Goal: Task Accomplishment & Management: Use online tool/utility

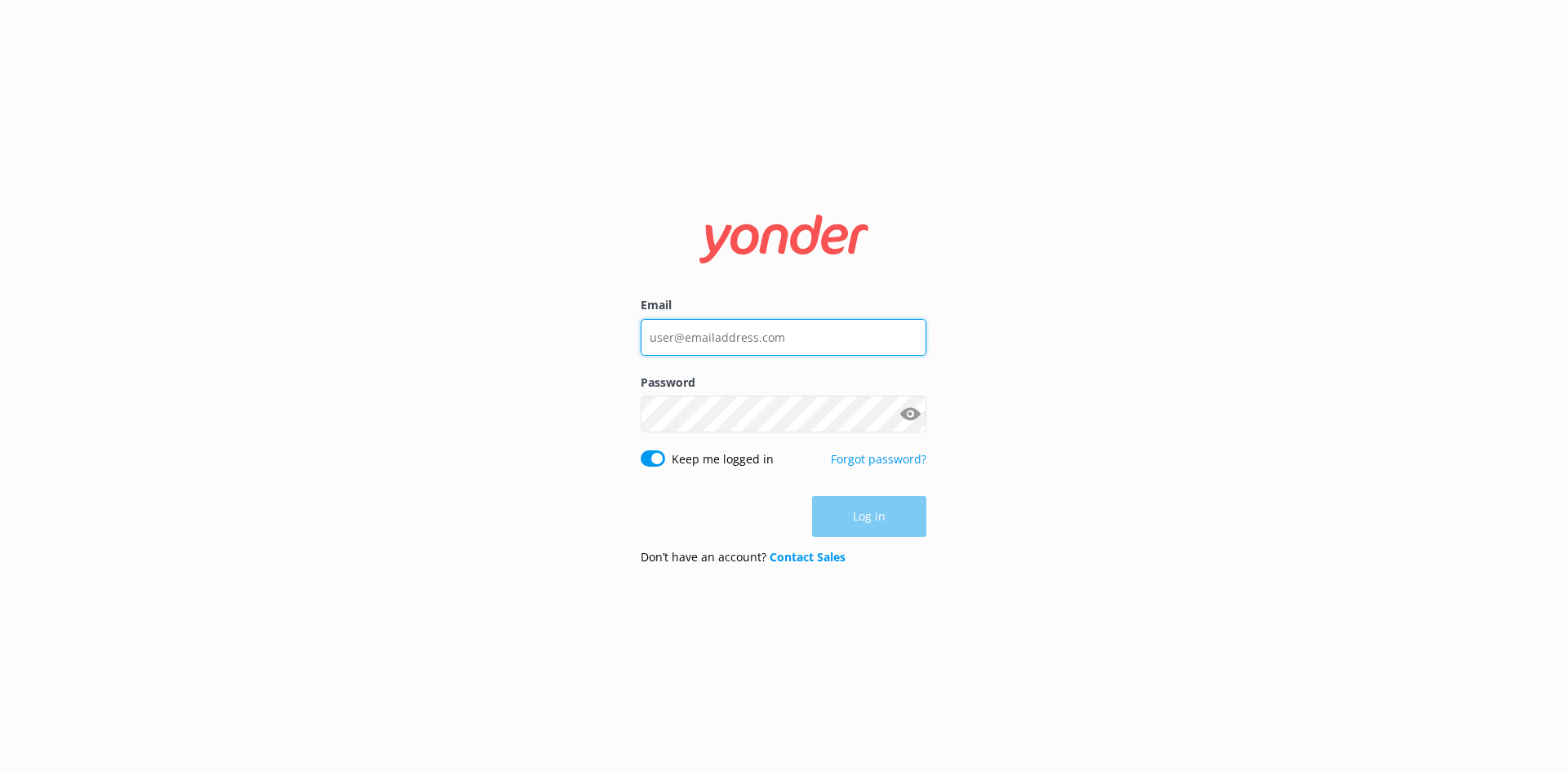
type input "[EMAIL_ADDRESS][DOMAIN_NAME]"
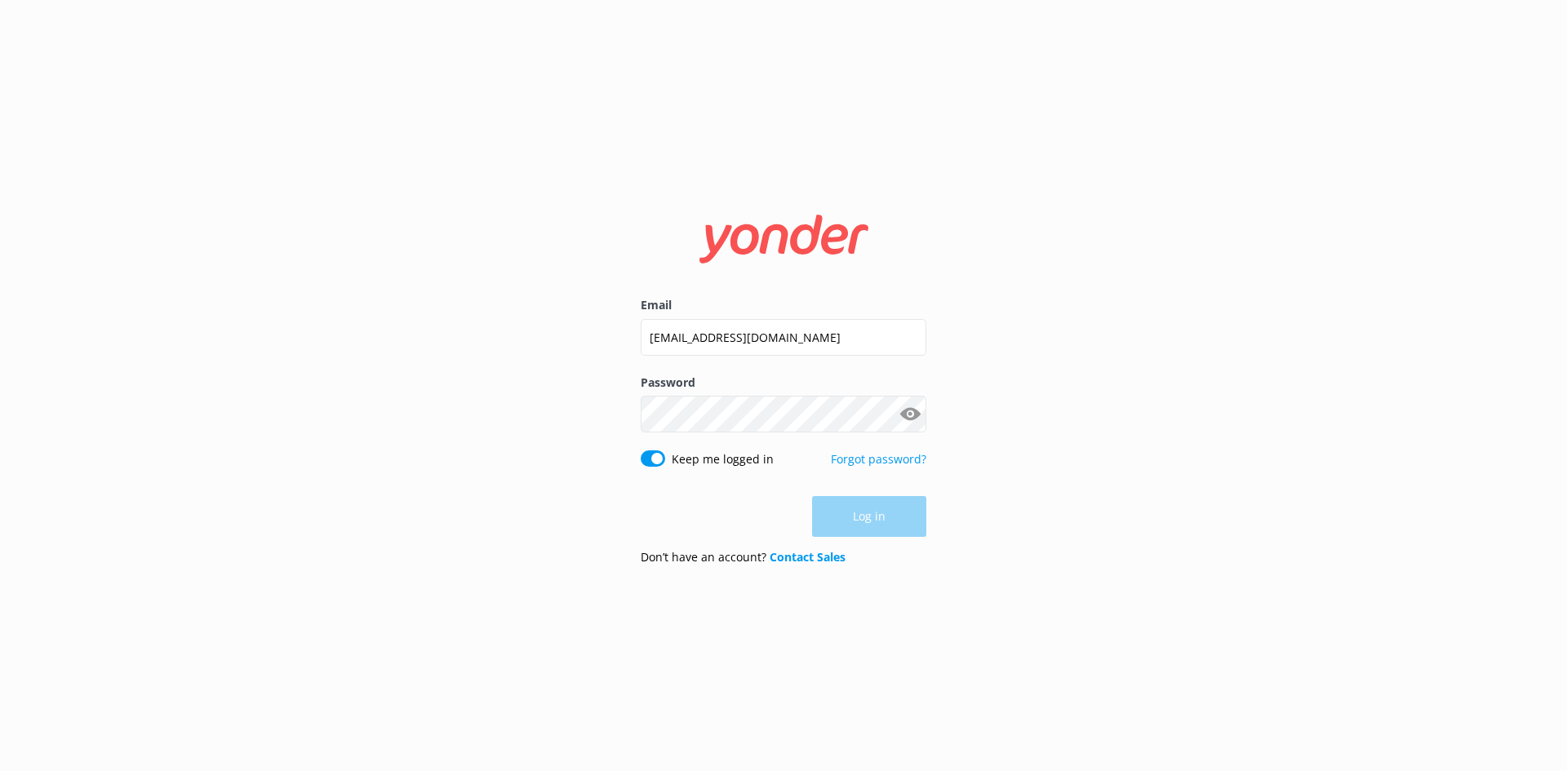
click at [875, 520] on div "Log in" at bounding box center [784, 516] width 286 height 41
click at [871, 539] on form "Email [EMAIL_ADDRESS][DOMAIN_NAME] Password Show password Keep me logged in For…" at bounding box center [784, 386] width 286 height 388
click at [874, 523] on button "Log in" at bounding box center [869, 517] width 114 height 41
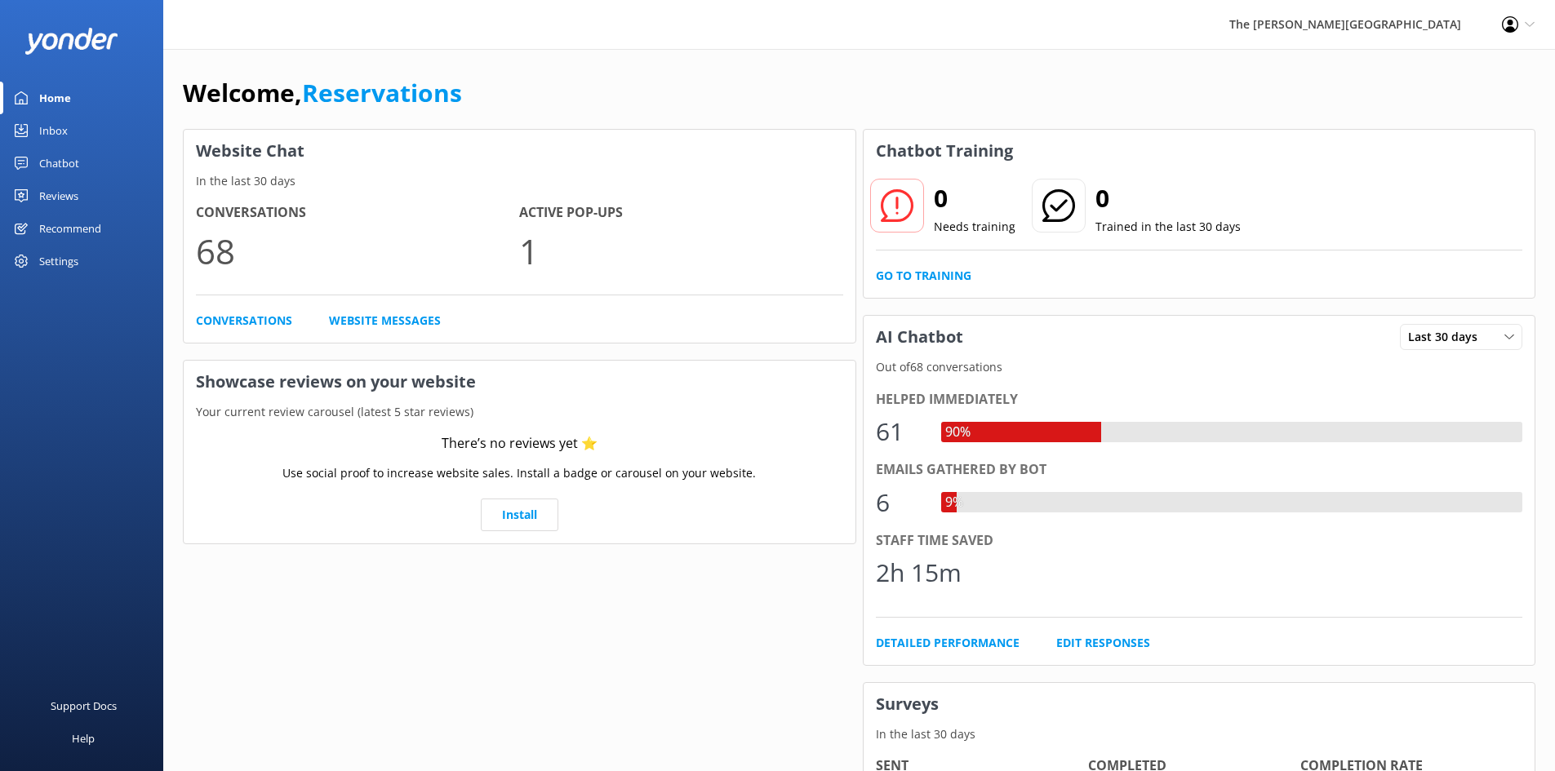
click at [47, 128] on div "Inbox" at bounding box center [53, 130] width 29 height 33
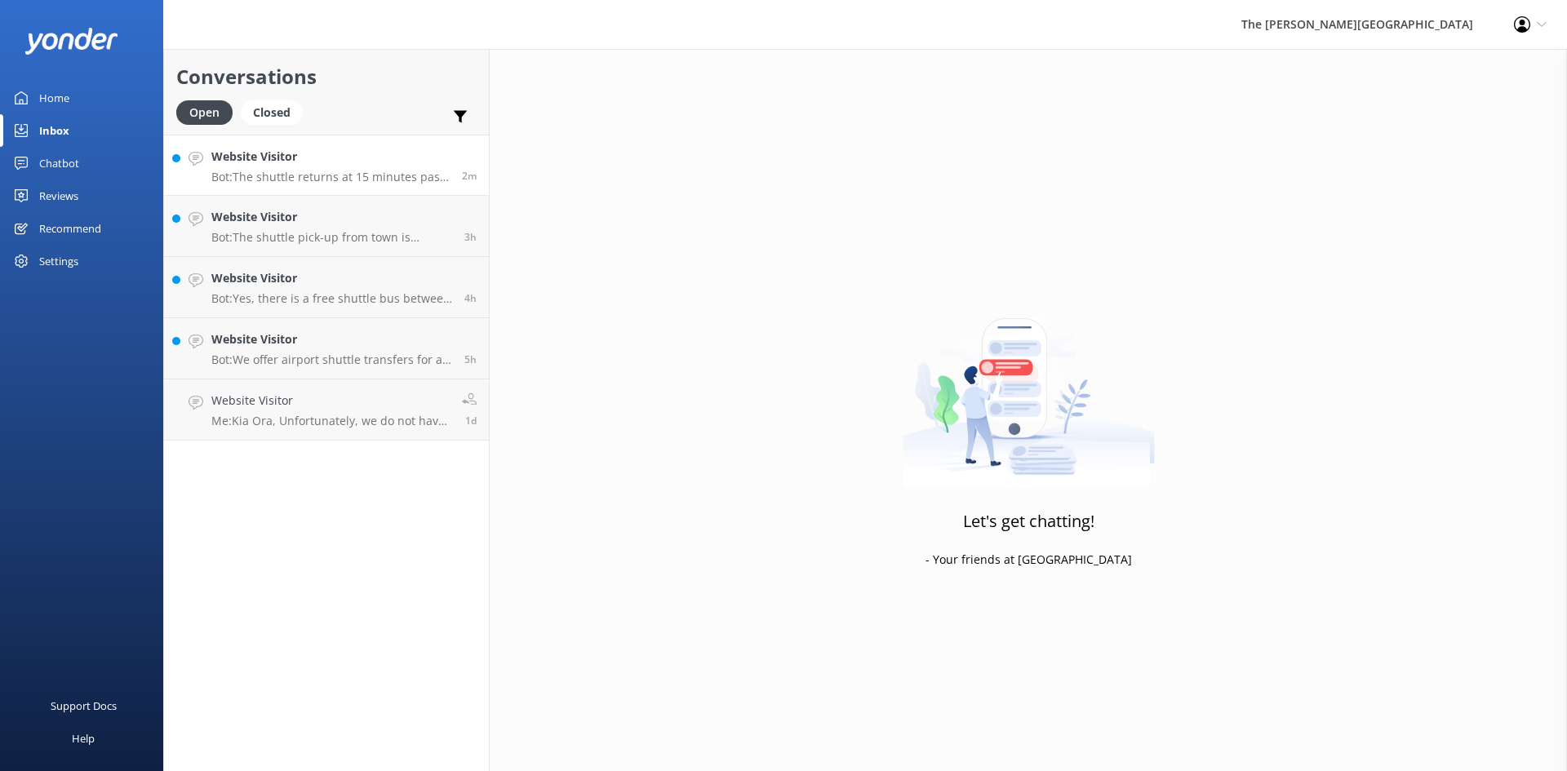
click at [316, 175] on p "Bot: The shuttle returns at 15 minutes past the hour, with the last return at 1…" at bounding box center [330, 177] width 238 height 15
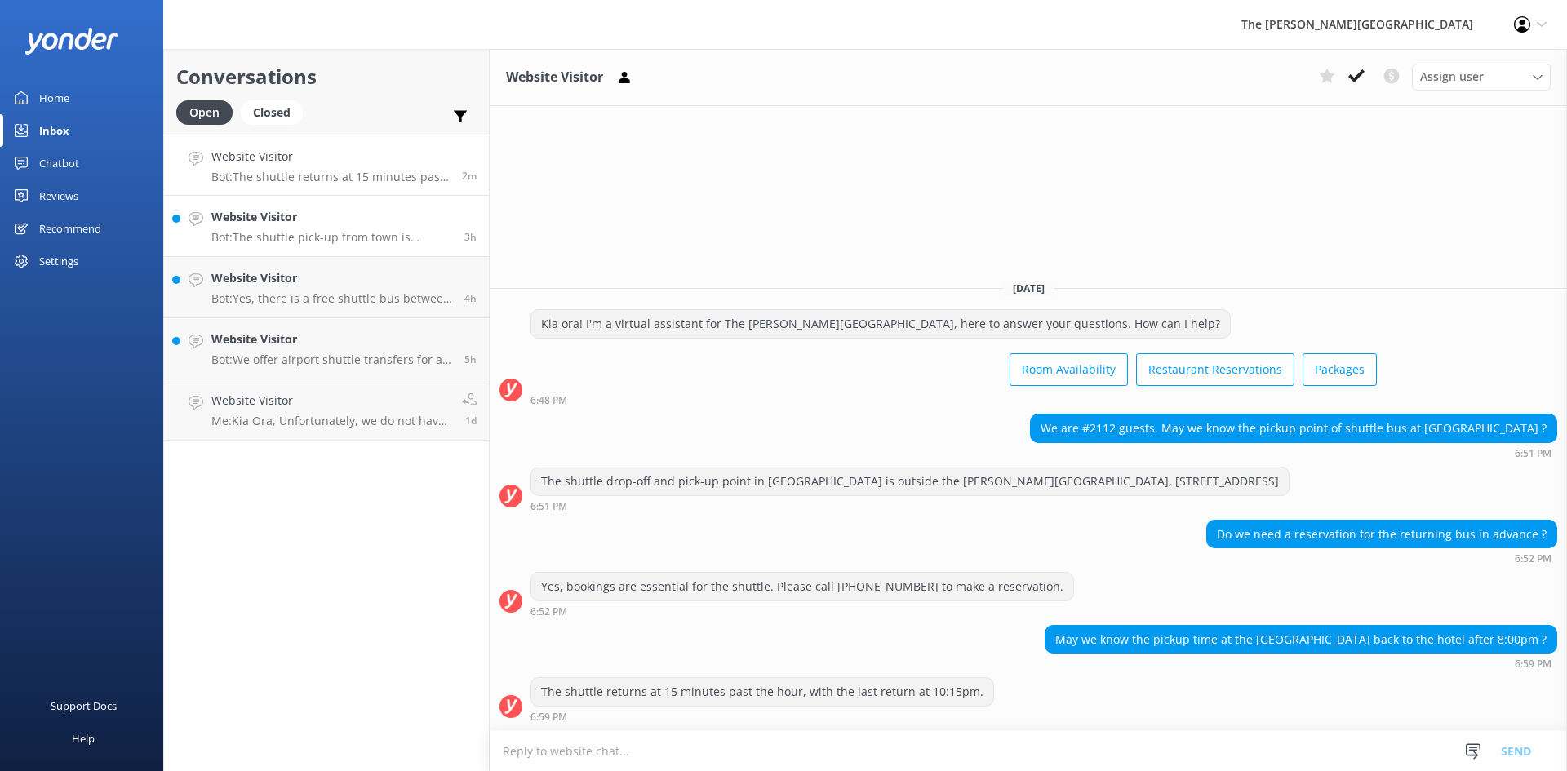
click at [322, 224] on h4 "Website Visitor" at bounding box center [331, 217] width 241 height 18
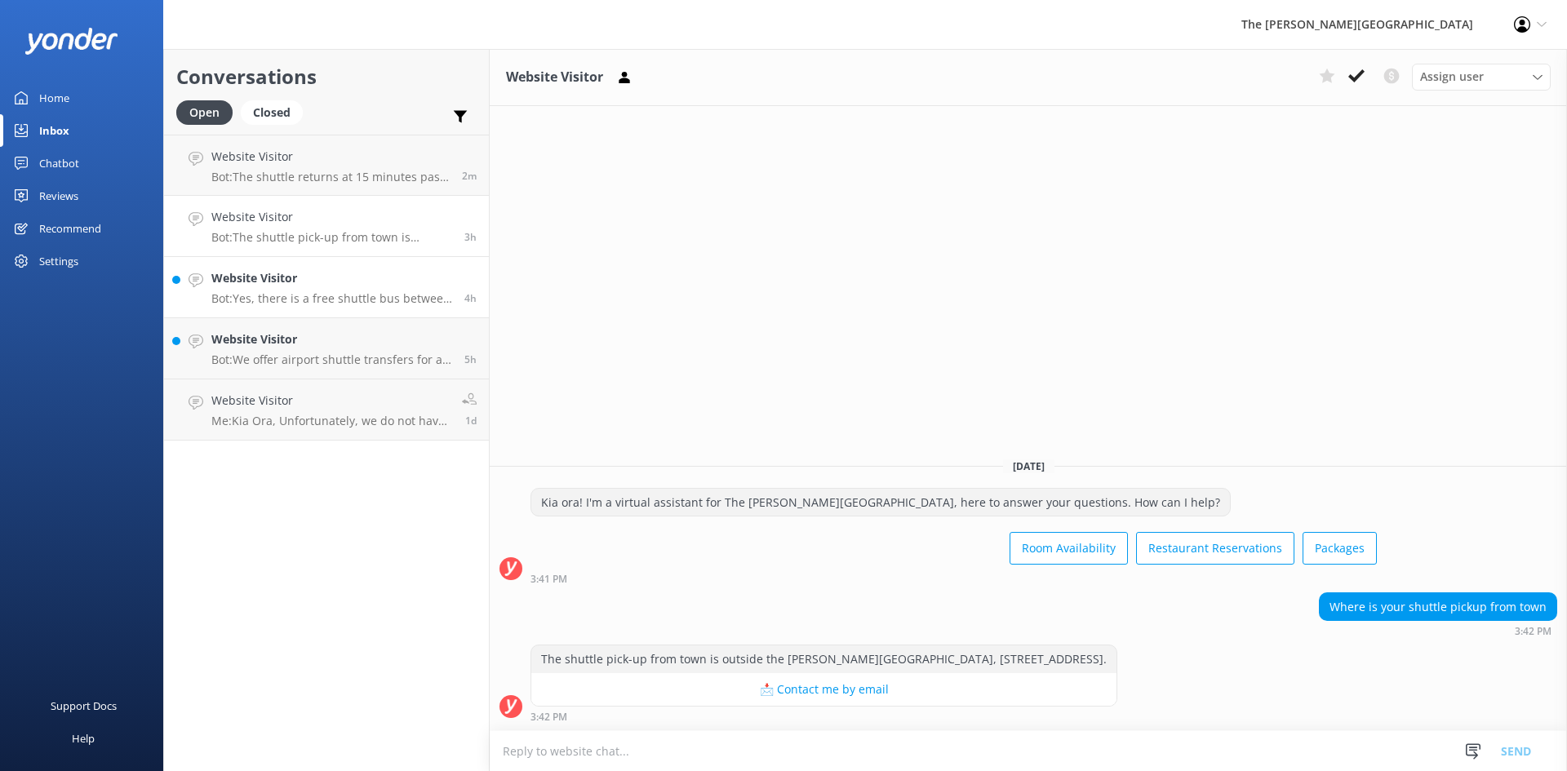
click at [317, 289] on div "Website Visitor Bot: Yes, there is a free shuttle bus between Queenstown downto…" at bounding box center [331, 287] width 241 height 36
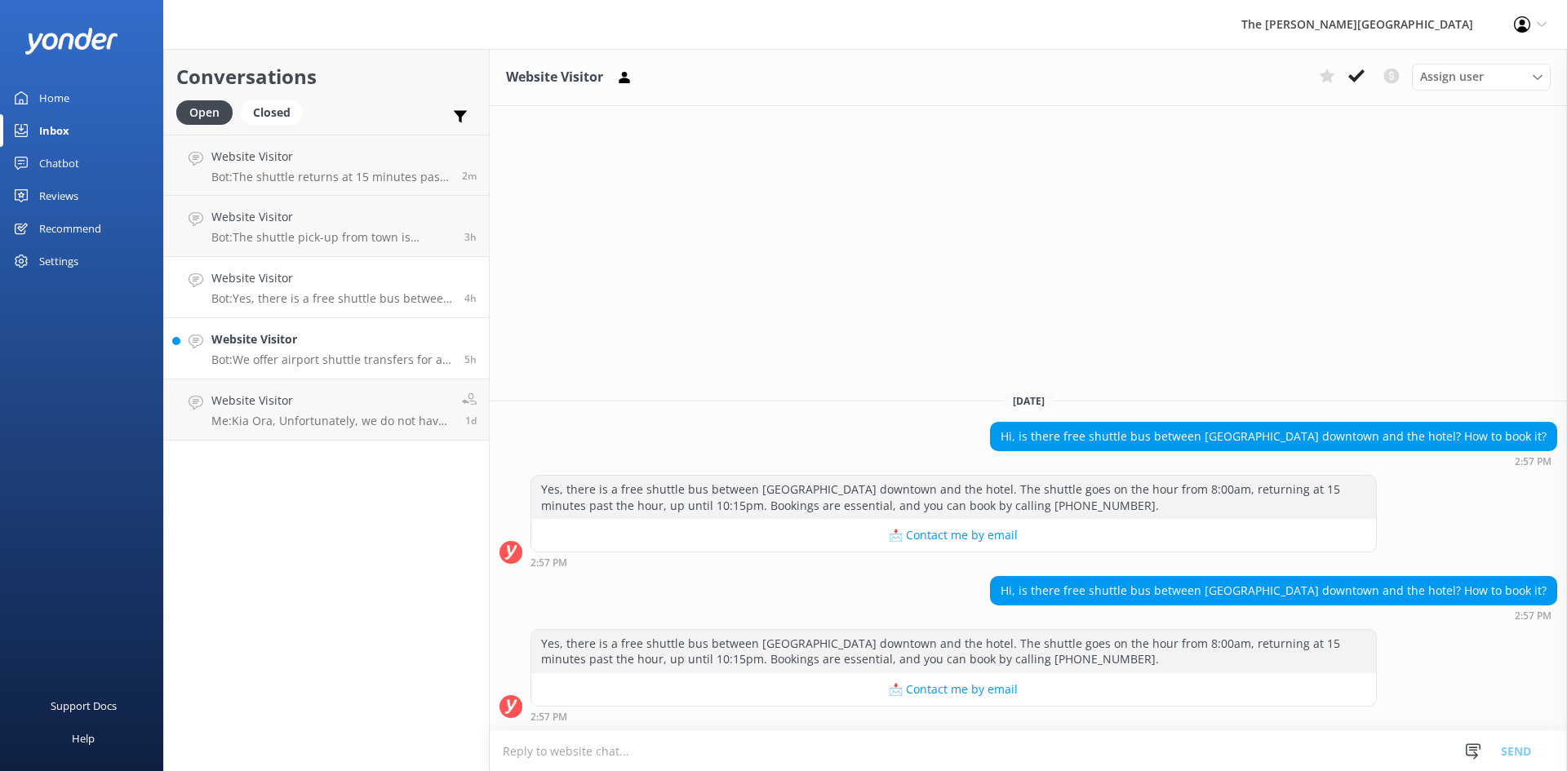
click at [310, 356] on p "Bot: We offer airport shuttle transfers for an additional charge. Please contac…" at bounding box center [331, 360] width 241 height 15
